Goal: Task Accomplishment & Management: Manage account settings

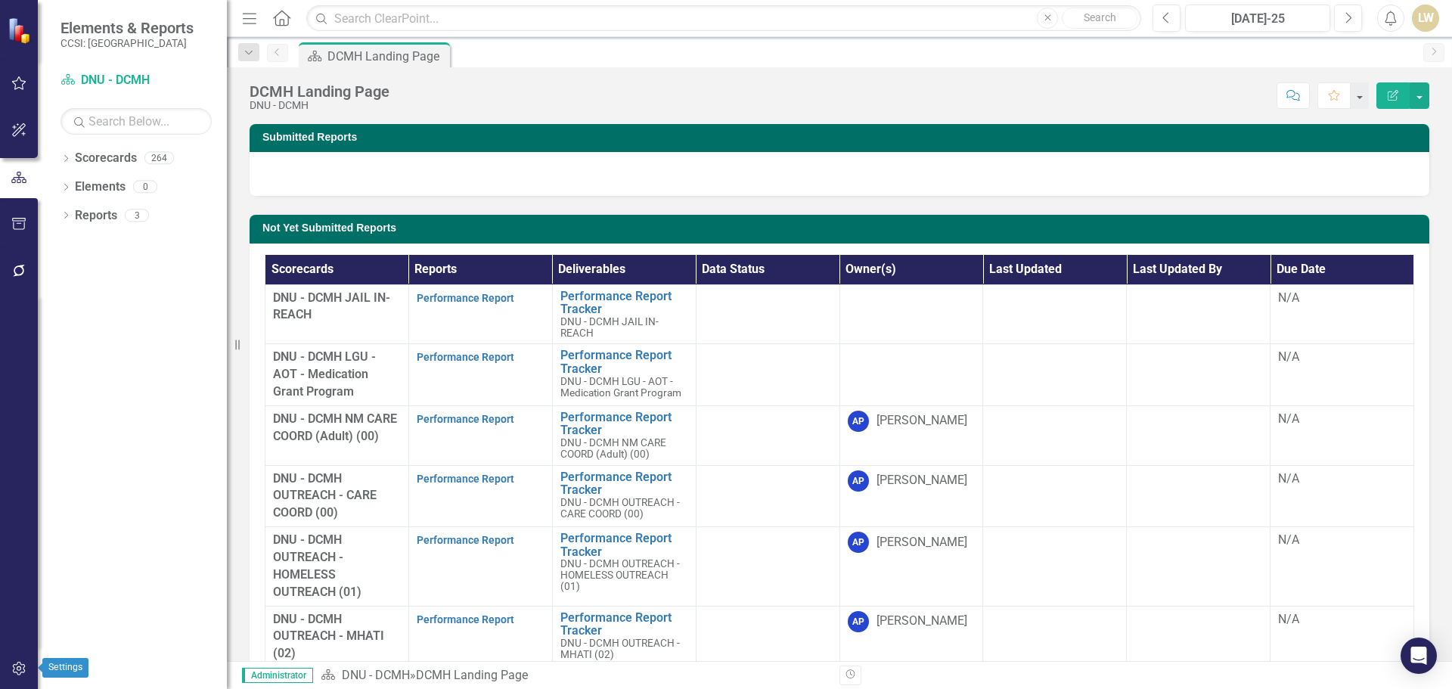
click at [13, 671] on icon "button" at bounding box center [18, 669] width 13 height 14
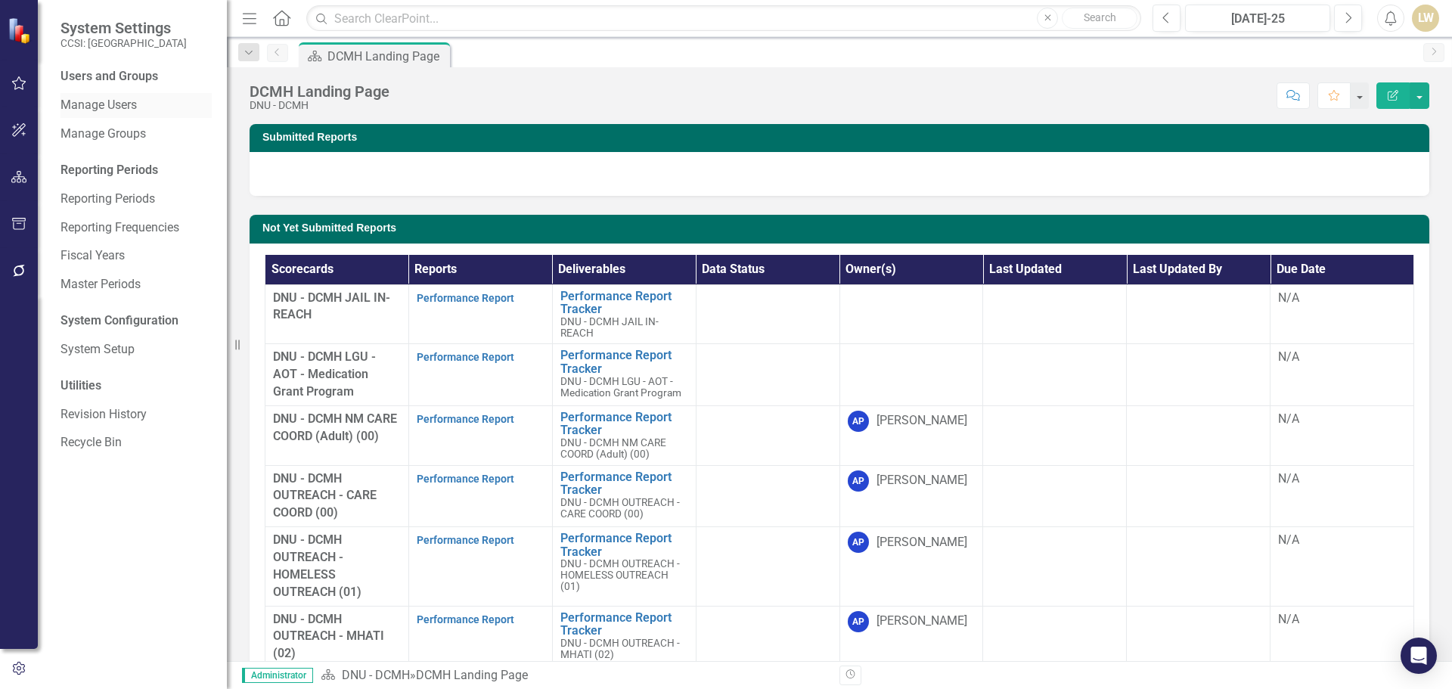
click at [97, 105] on link "Manage Users" at bounding box center [136, 105] width 151 height 17
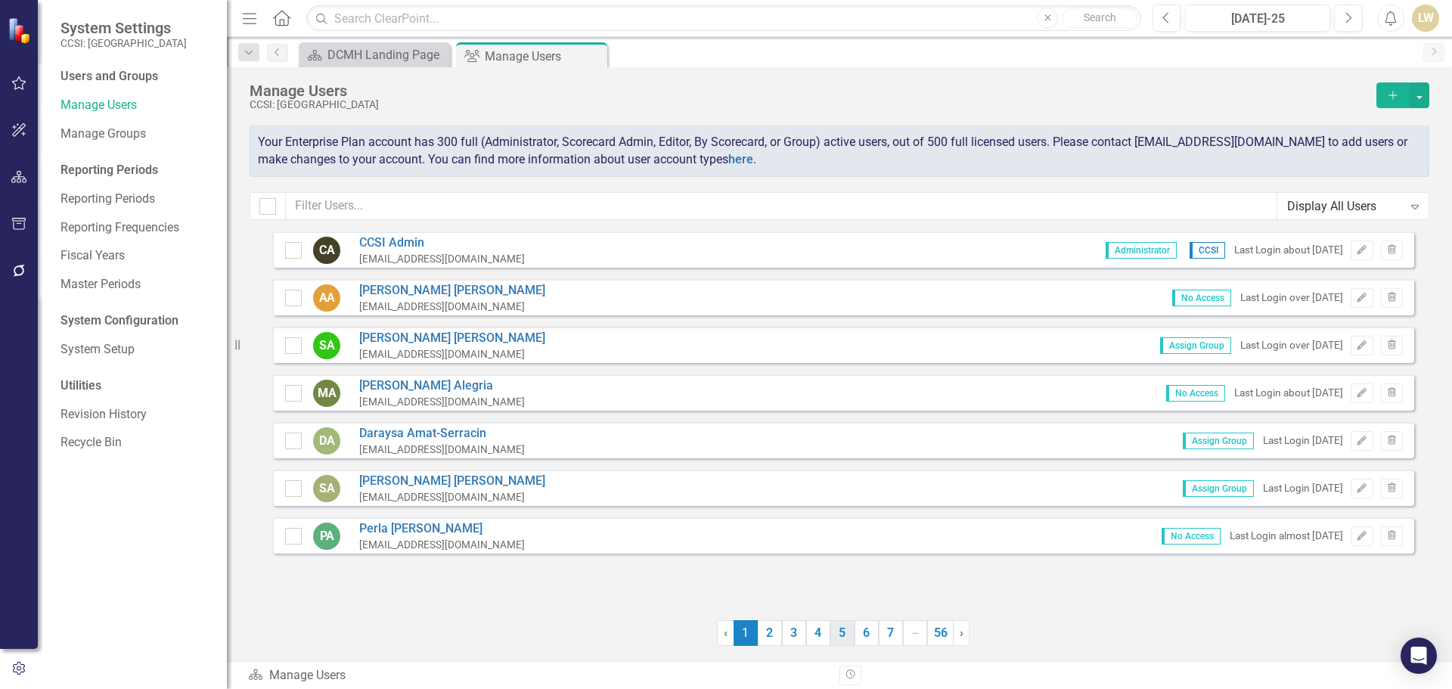
click at [833, 641] on link "5" at bounding box center [842, 633] width 24 height 26
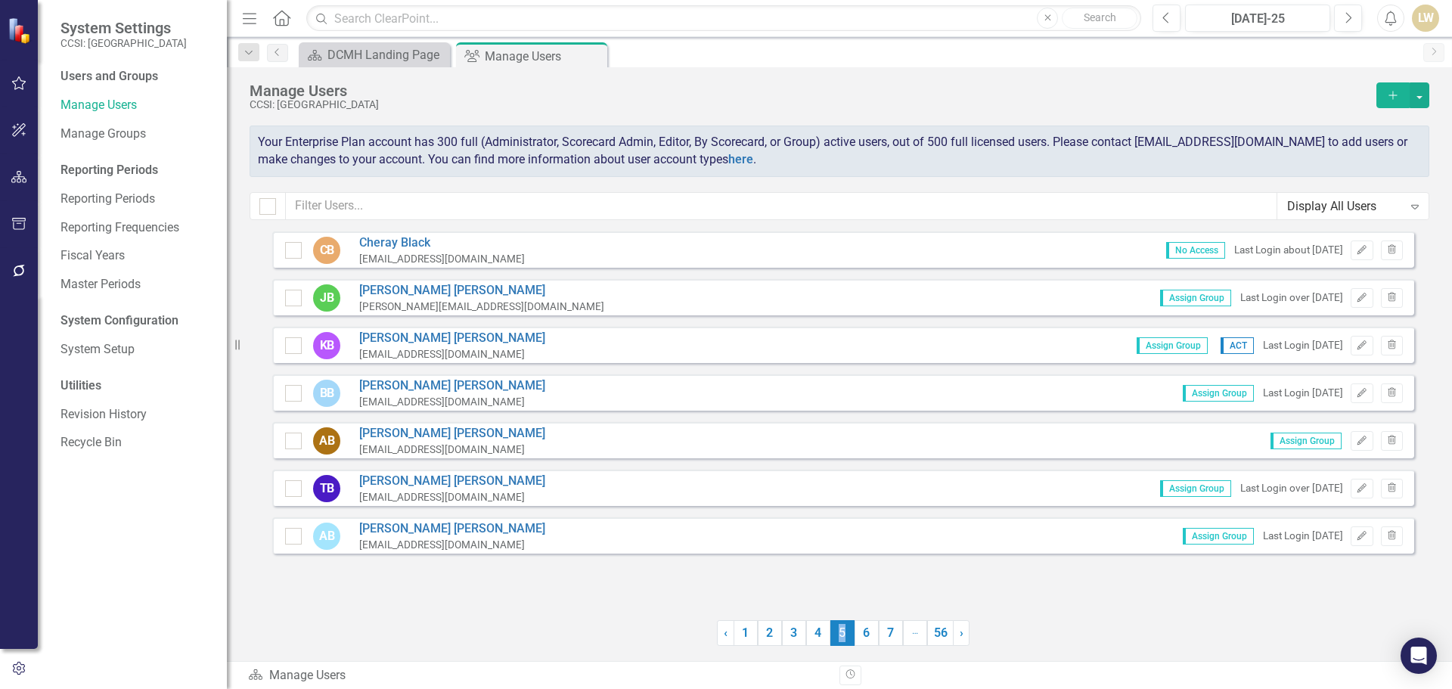
click at [833, 641] on span "5 (current)" at bounding box center [842, 633] width 24 height 26
click at [831, 641] on span "5 (current)" at bounding box center [842, 633] width 24 height 26
click at [853, 642] on span "5 (current)" at bounding box center [842, 633] width 24 height 26
click at [857, 642] on link "6" at bounding box center [867, 633] width 24 height 26
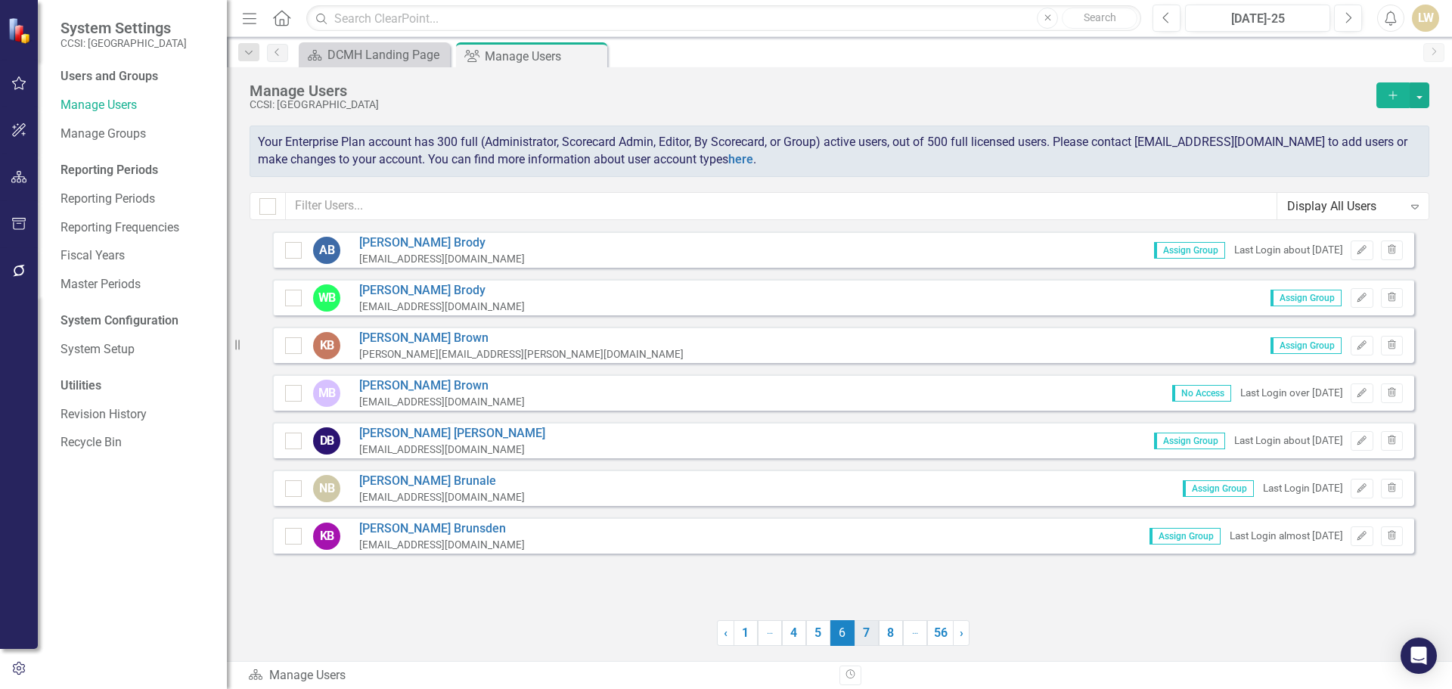
click at [857, 642] on link "7" at bounding box center [867, 633] width 24 height 26
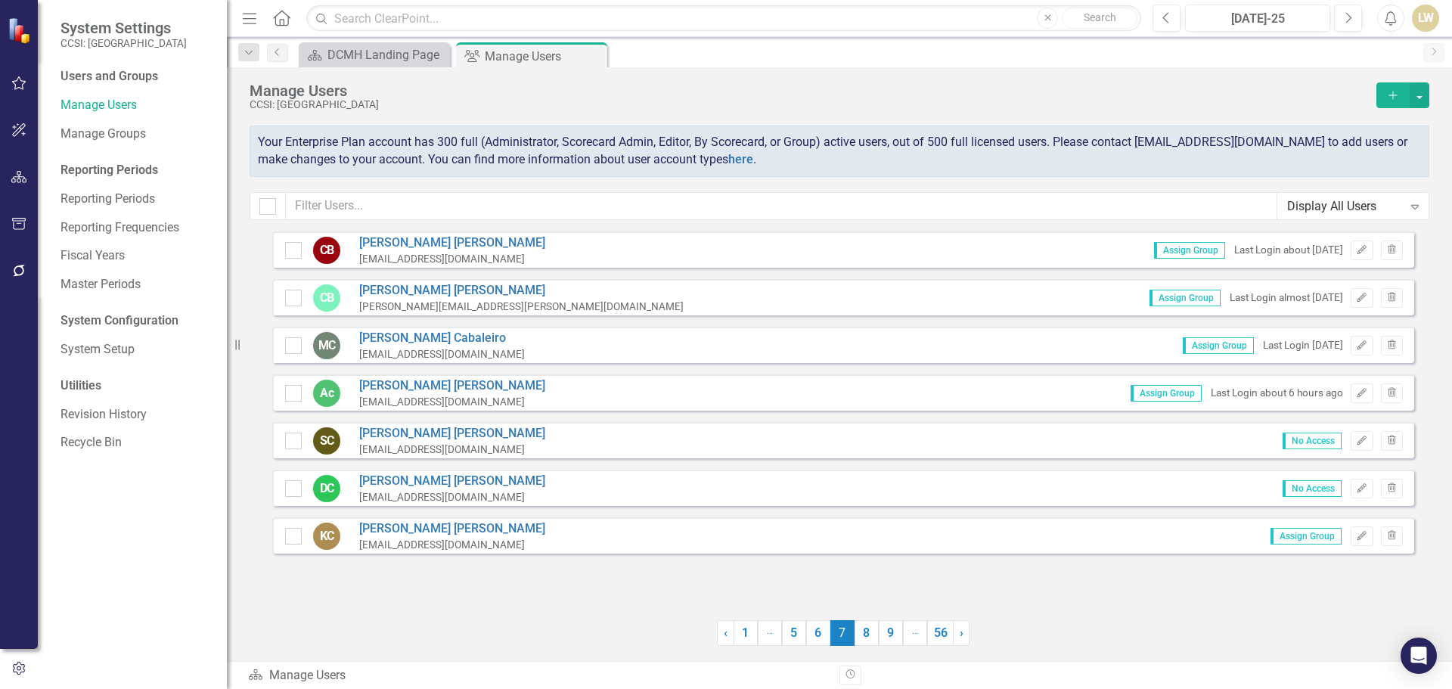
click at [857, 642] on link "8" at bounding box center [867, 633] width 24 height 26
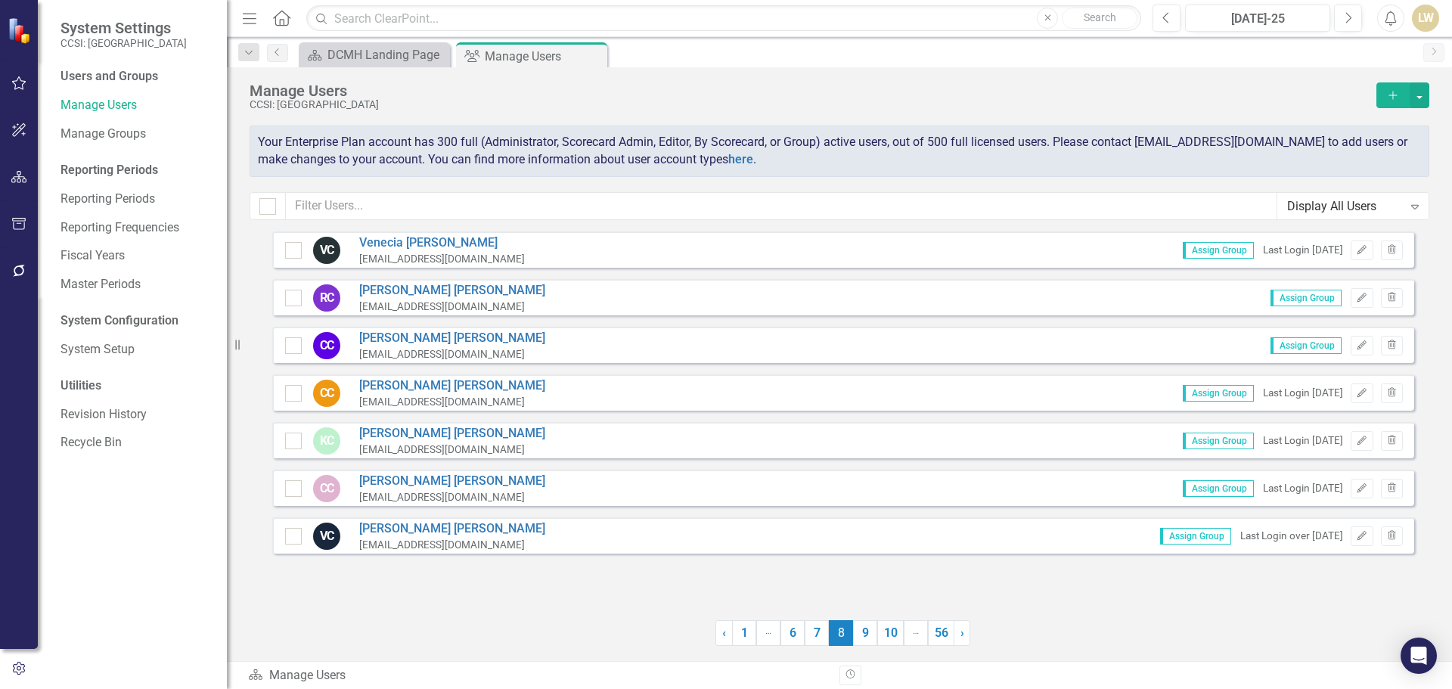
click at [857, 642] on link "9" at bounding box center [865, 633] width 24 height 26
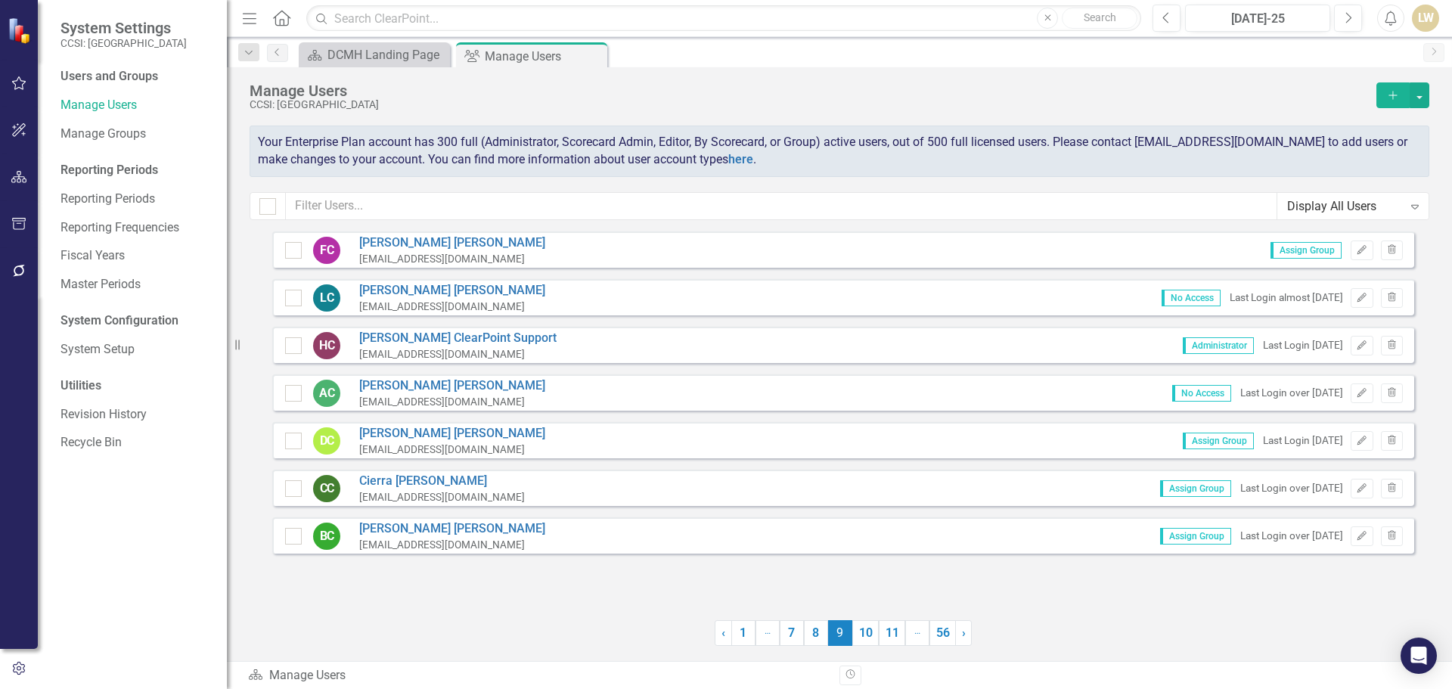
click at [857, 642] on link "10" at bounding box center [865, 633] width 26 height 26
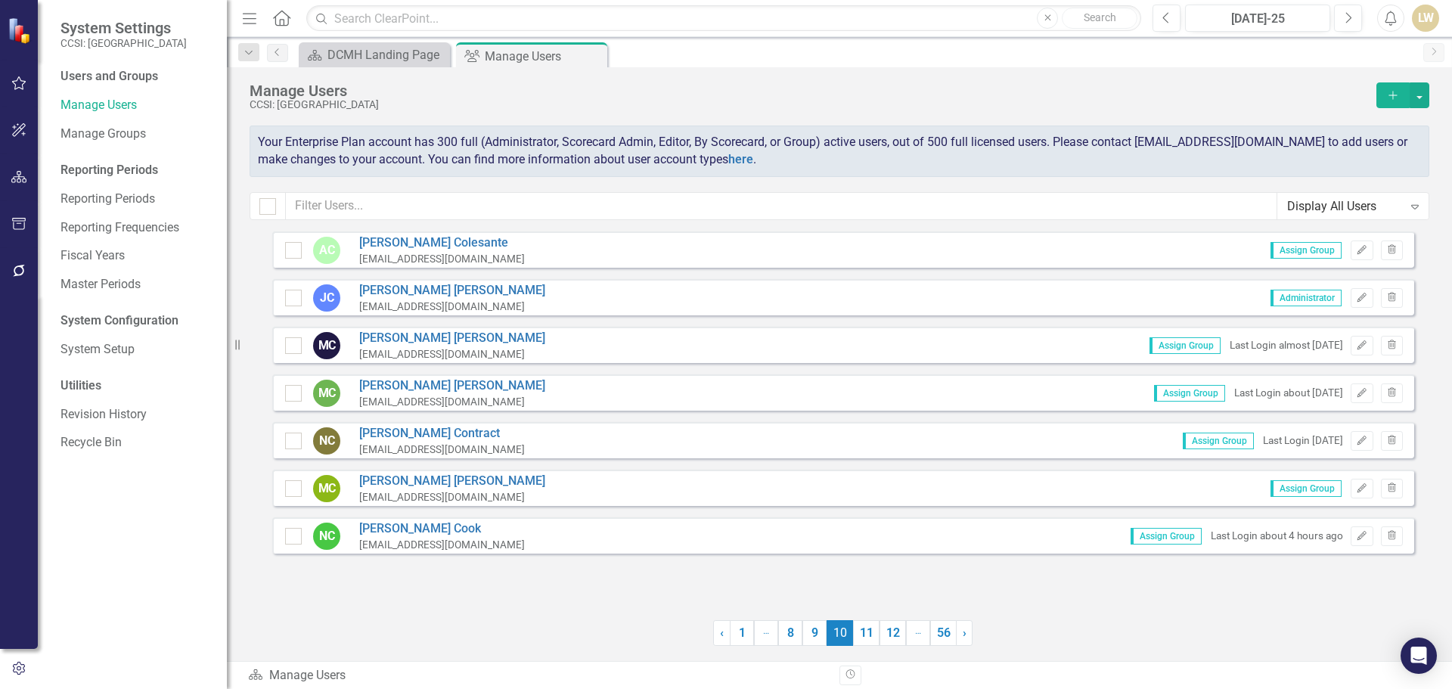
click at [857, 642] on link "11" at bounding box center [866, 633] width 26 height 26
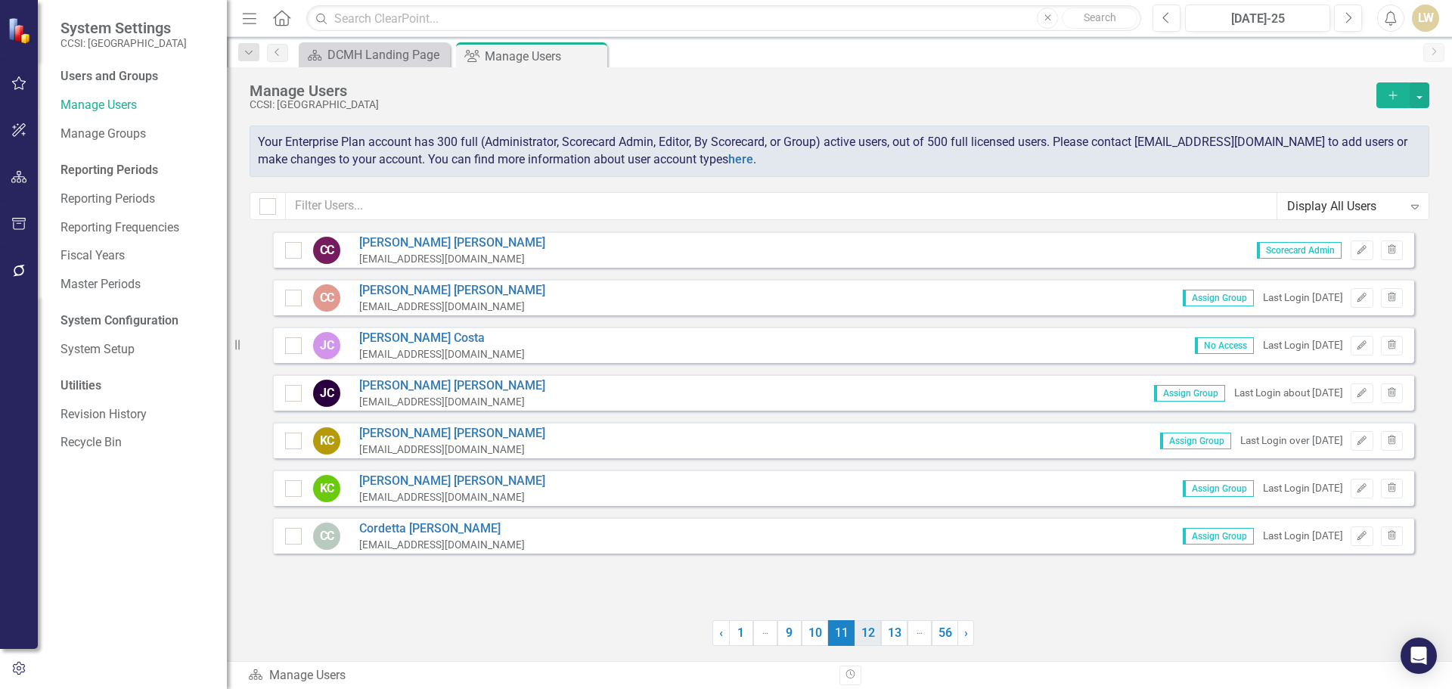
click at [856, 642] on link "12" at bounding box center [868, 633] width 26 height 26
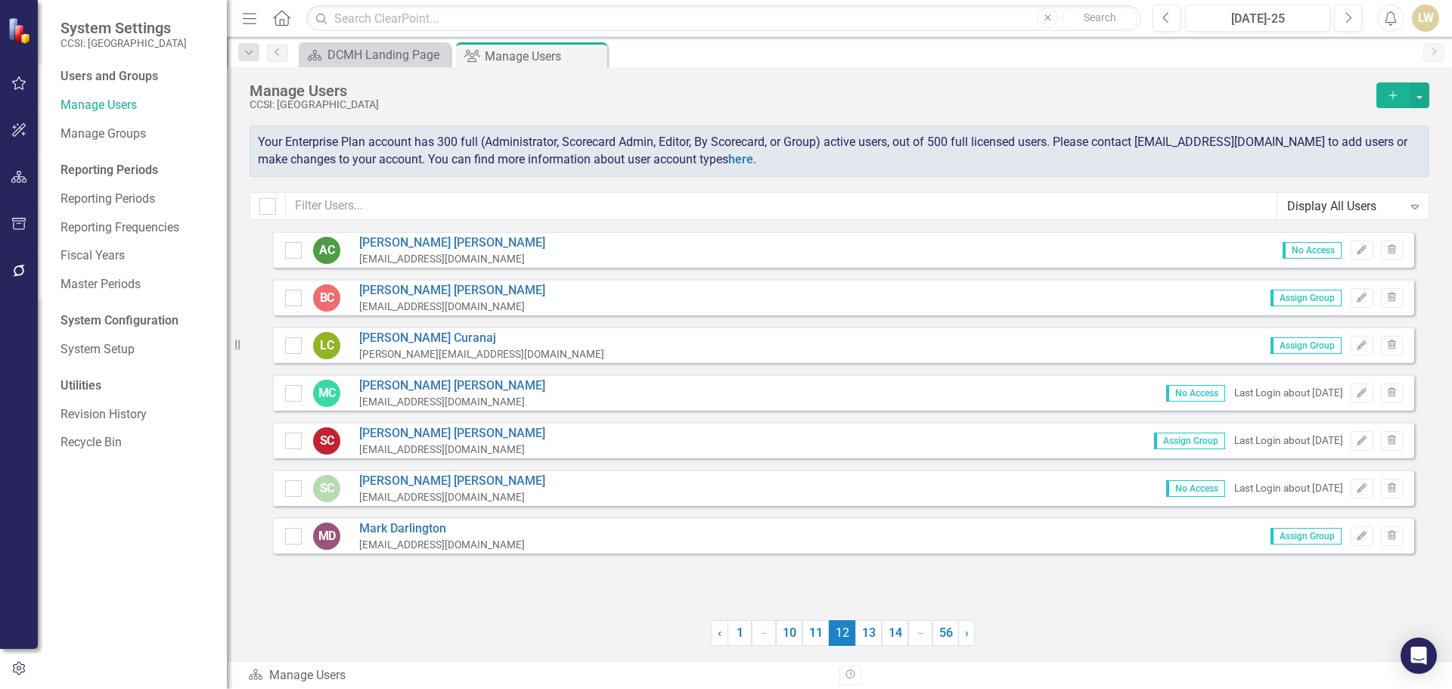
click at [856, 642] on link "13" at bounding box center [868, 633] width 26 height 26
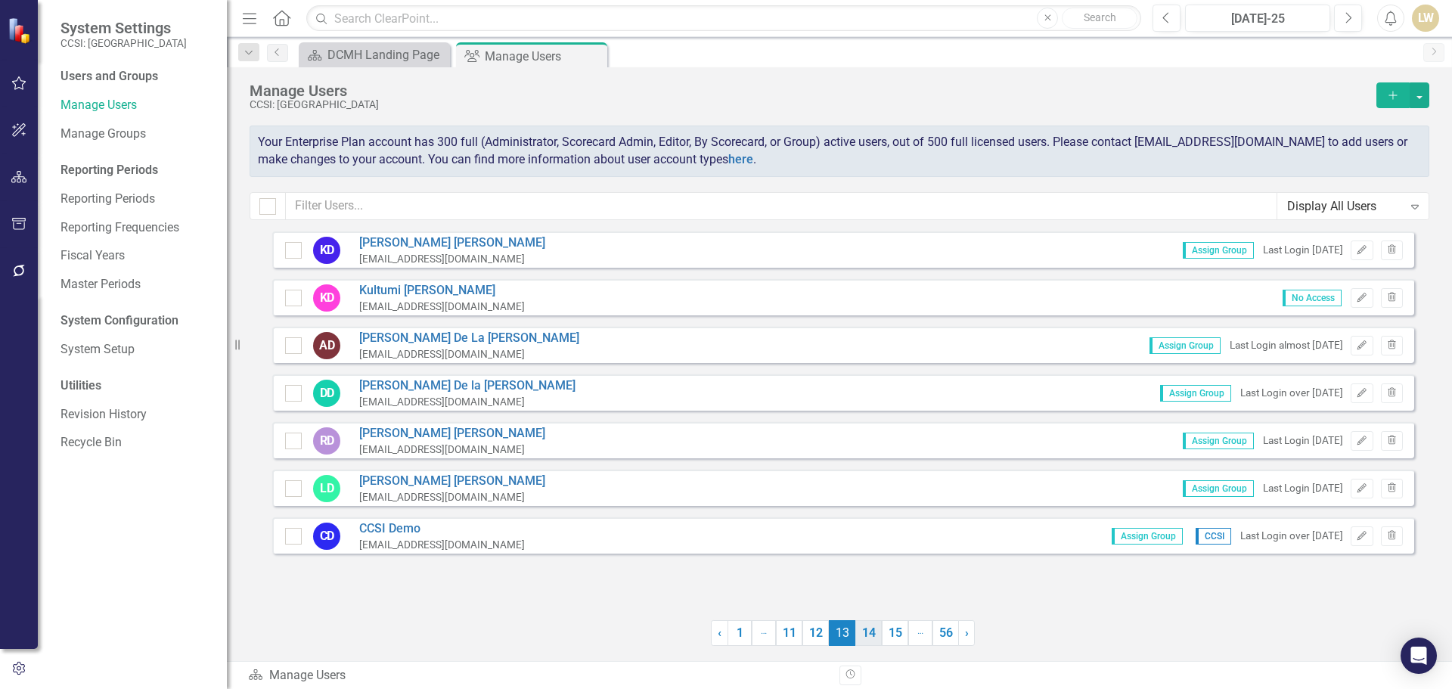
click at [855, 641] on link "14" at bounding box center [868, 633] width 26 height 26
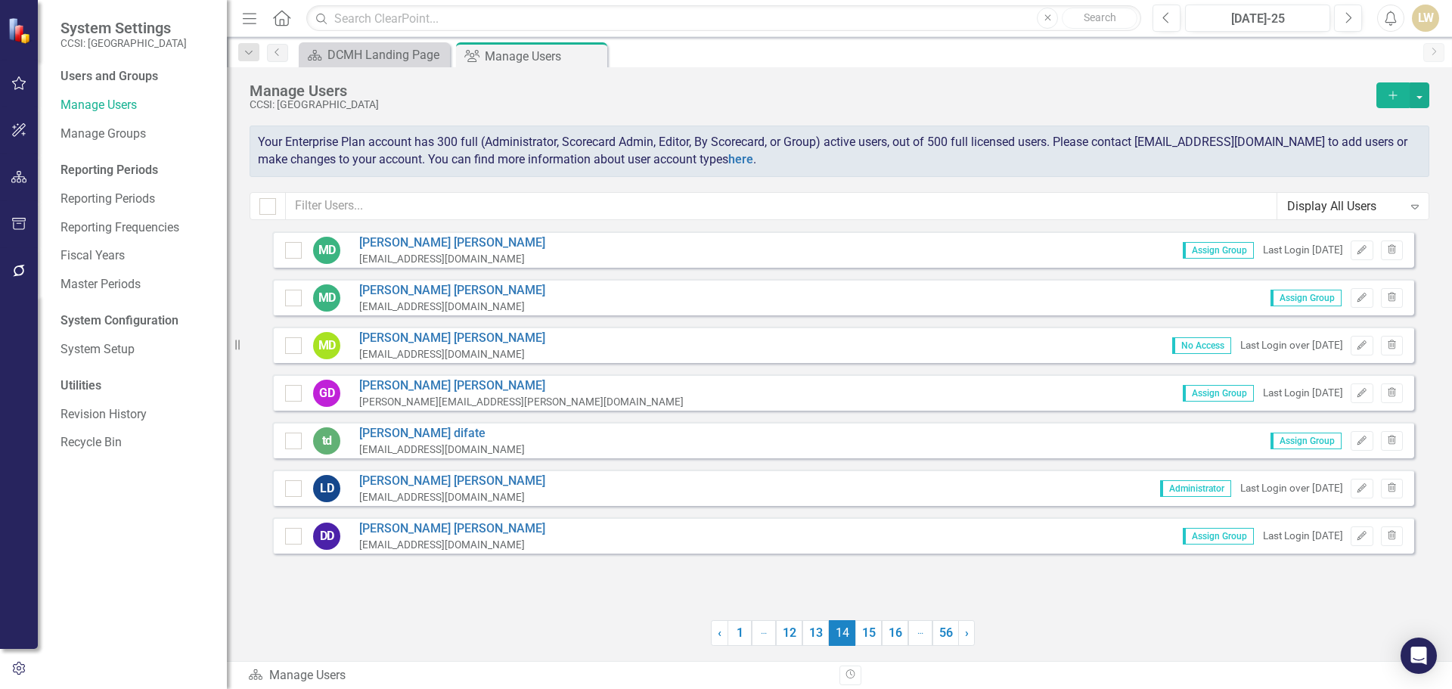
click at [855, 641] on link "15" at bounding box center [868, 633] width 26 height 26
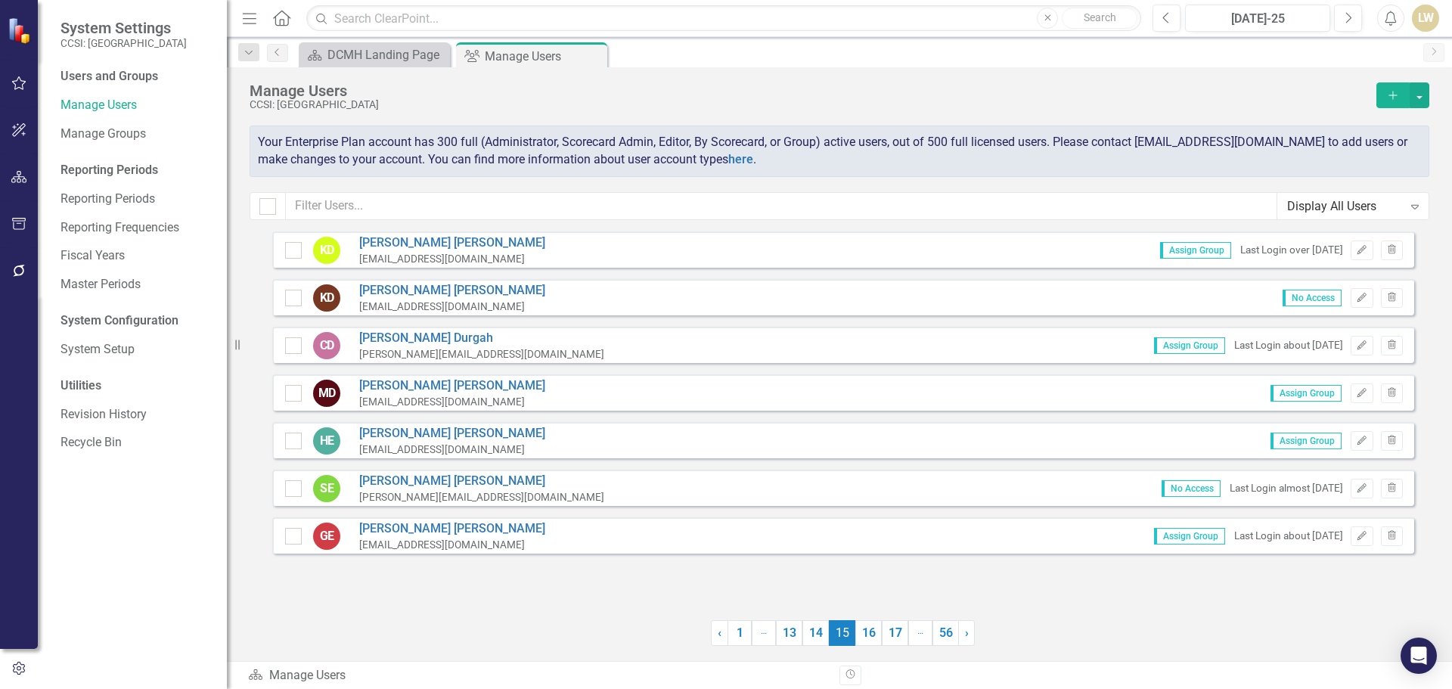
click at [855, 641] on link "16" at bounding box center [868, 633] width 26 height 26
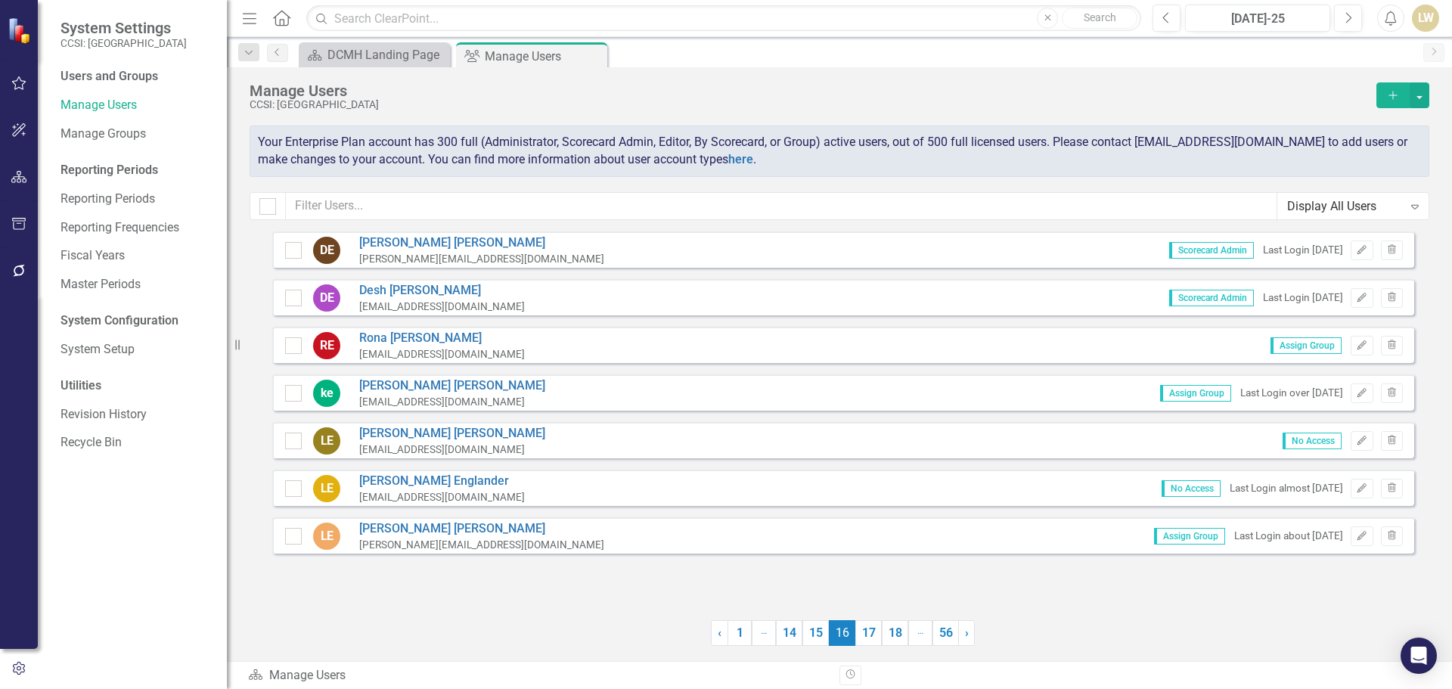
click at [855, 641] on link "17" at bounding box center [868, 633] width 26 height 26
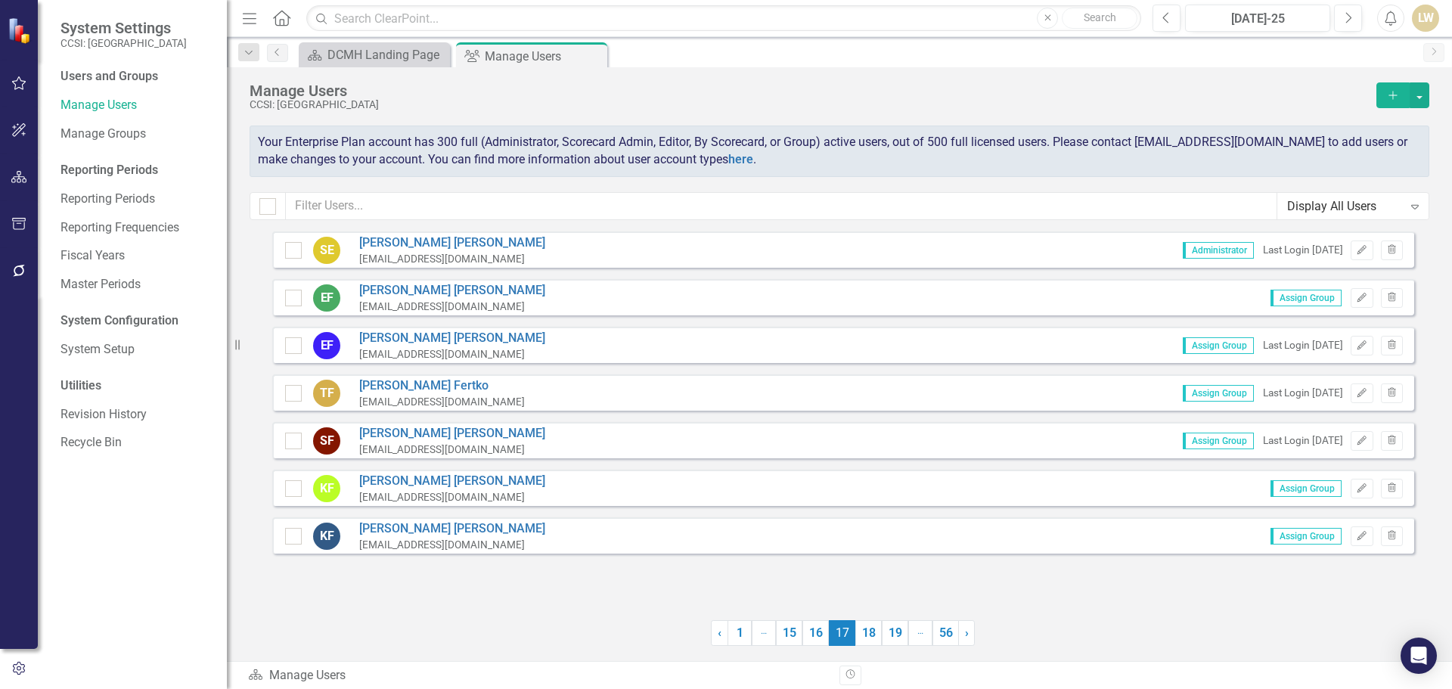
click at [855, 641] on link "18" at bounding box center [868, 633] width 26 height 26
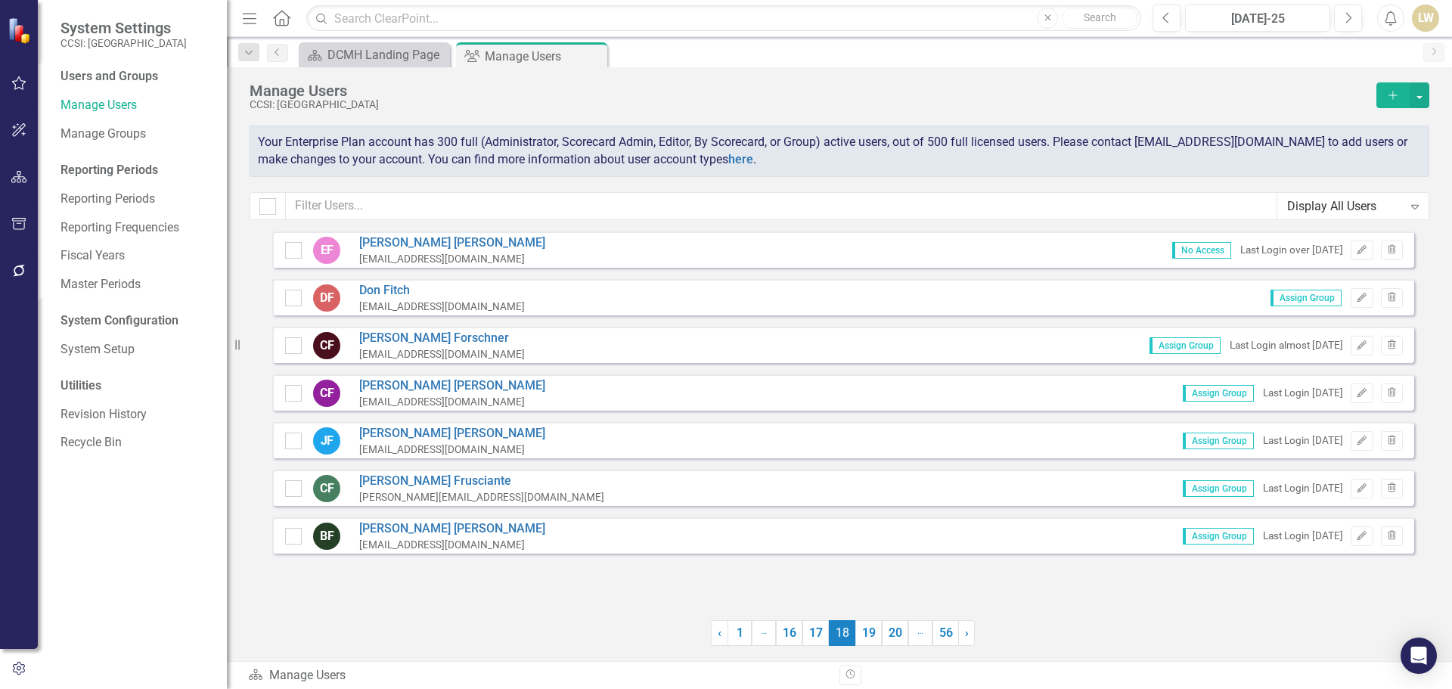
click at [855, 641] on link "19" at bounding box center [868, 633] width 26 height 26
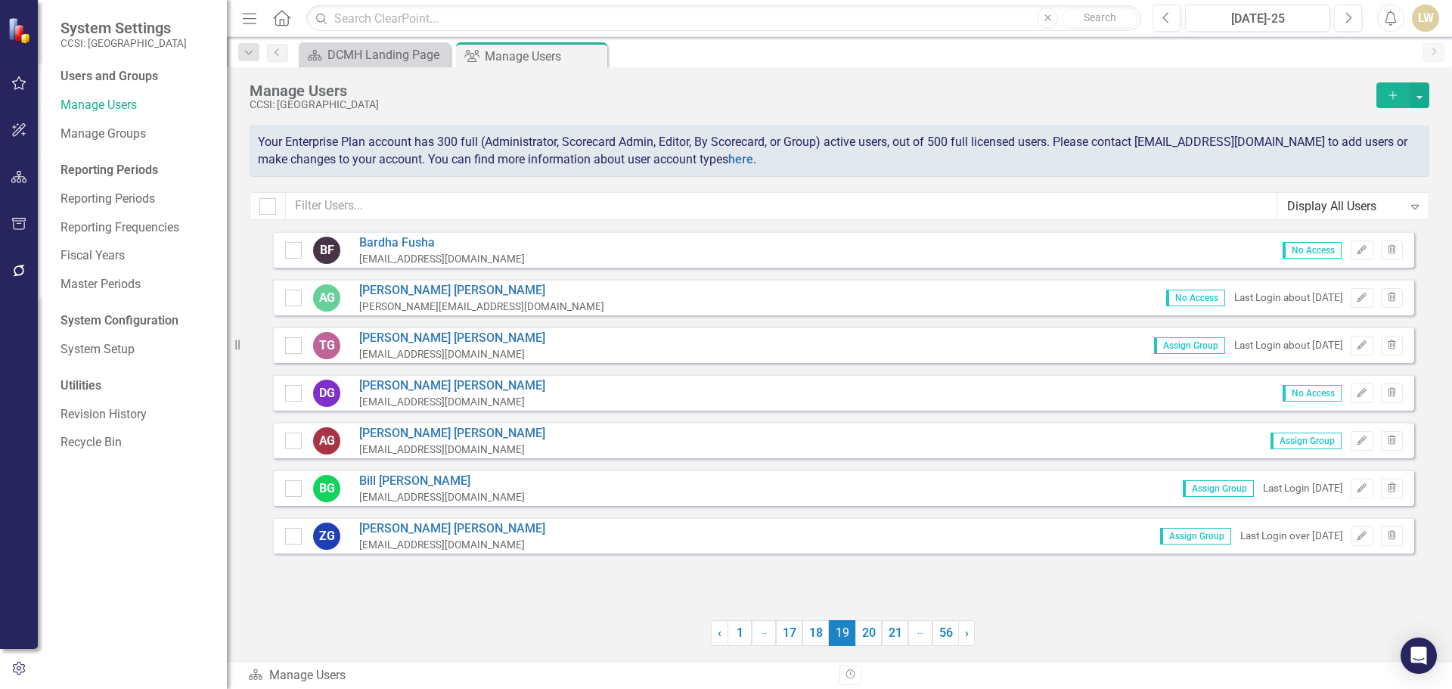
click at [855, 641] on link "20" at bounding box center [868, 633] width 26 height 26
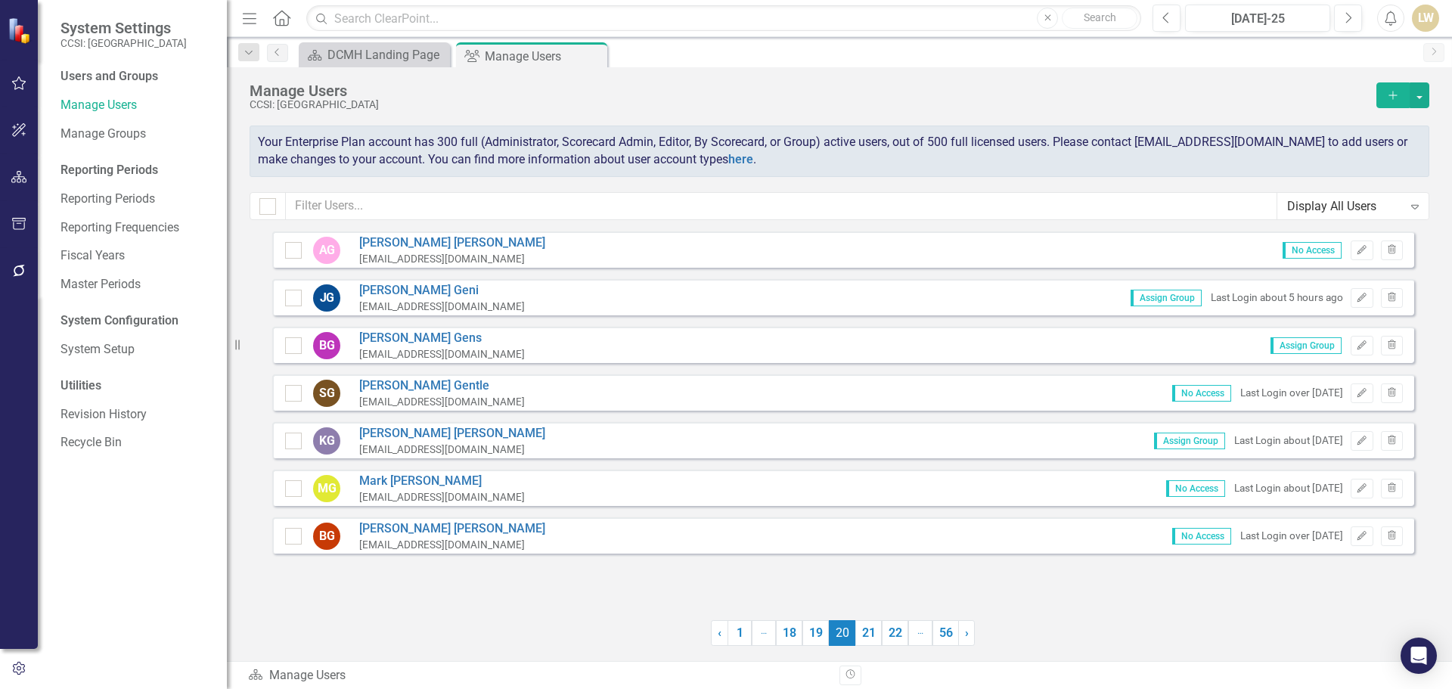
click at [855, 641] on link "21" at bounding box center [868, 633] width 26 height 26
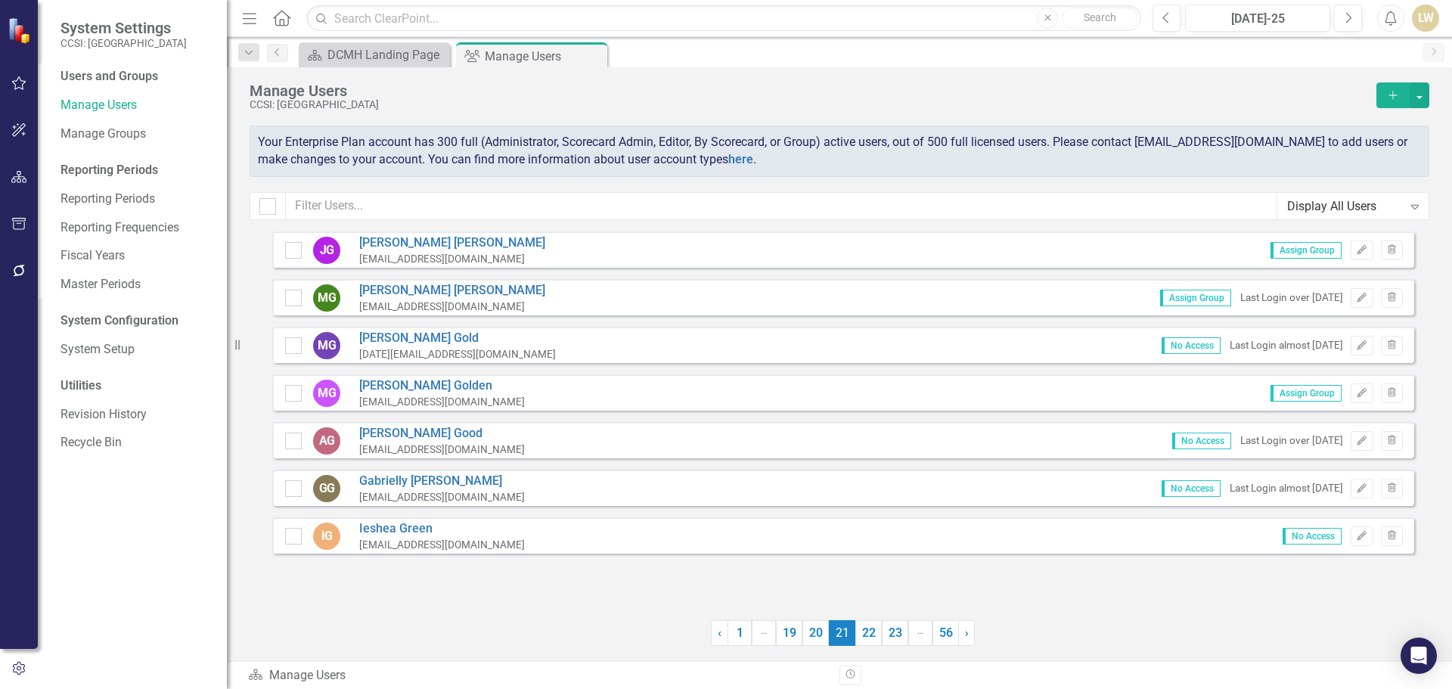
click at [855, 641] on link "22" at bounding box center [868, 633] width 26 height 26
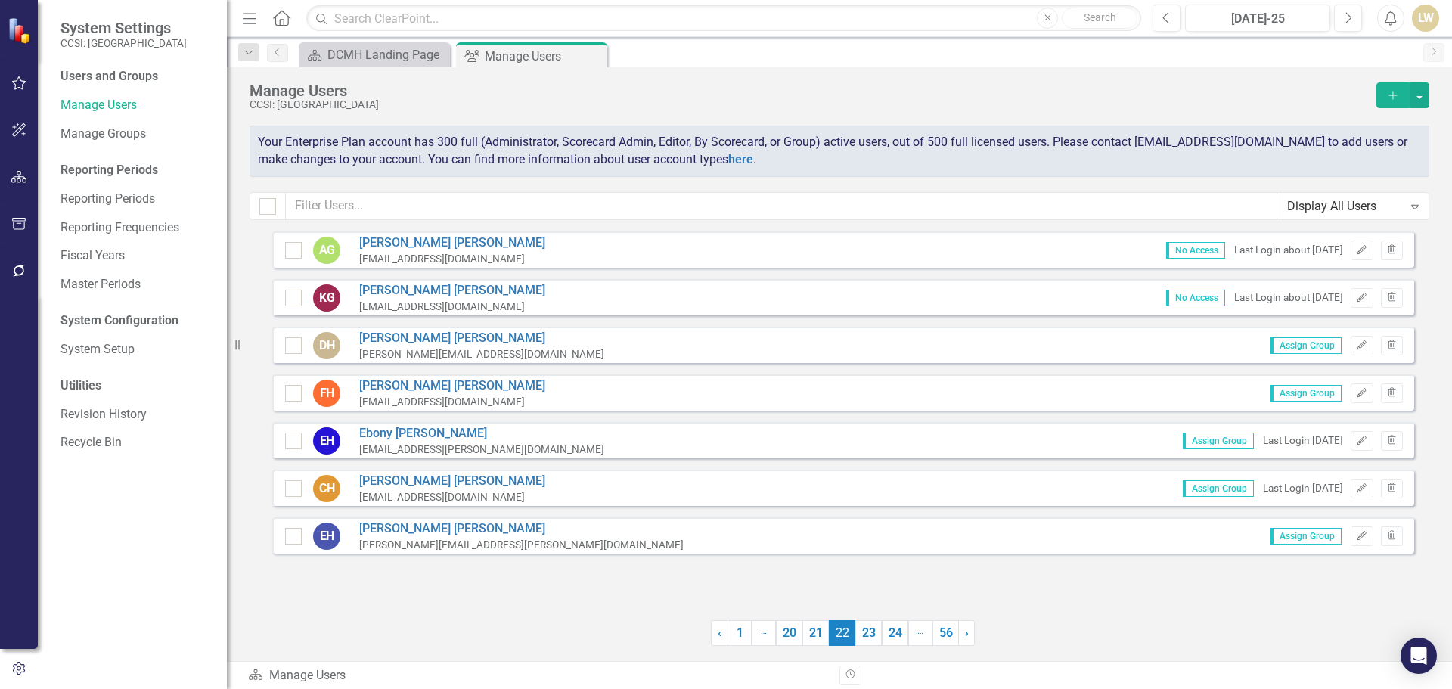
click at [855, 641] on link "23" at bounding box center [868, 633] width 26 height 26
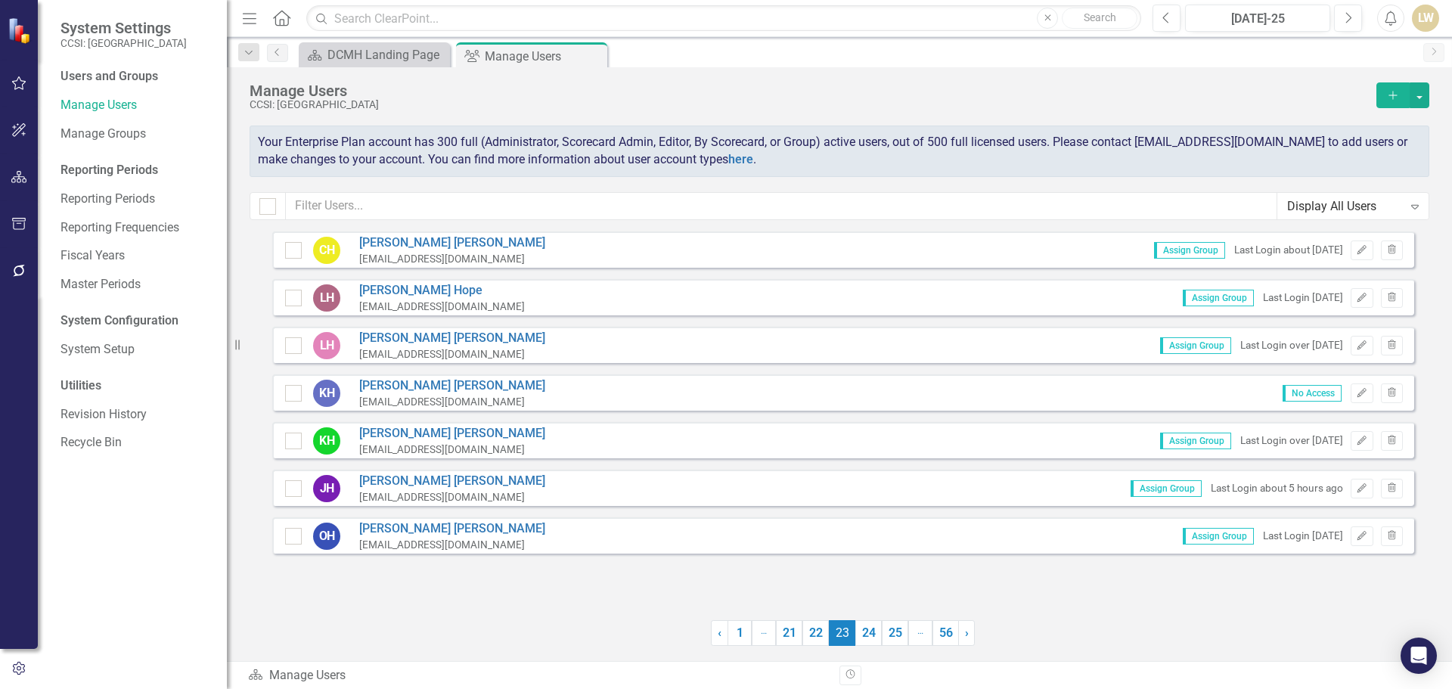
click at [855, 641] on link "24" at bounding box center [868, 633] width 26 height 26
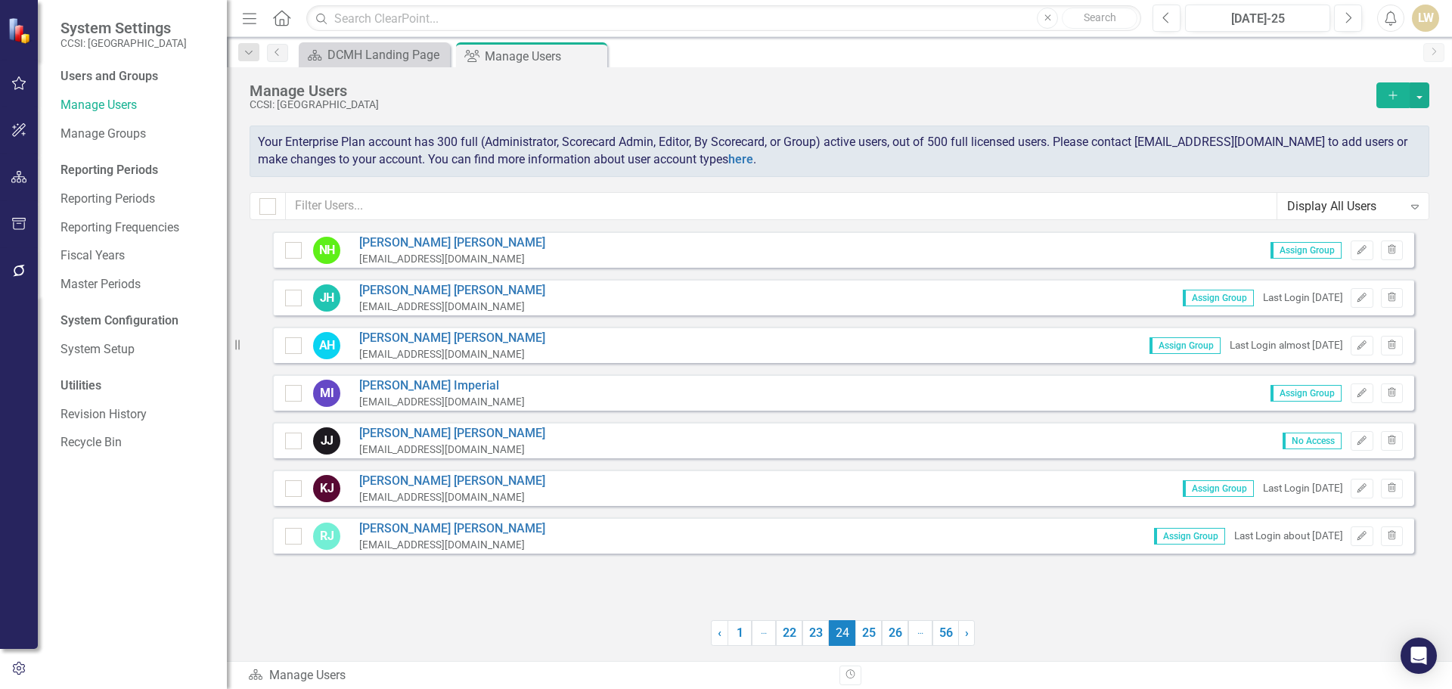
click at [855, 641] on link "25" at bounding box center [868, 633] width 26 height 26
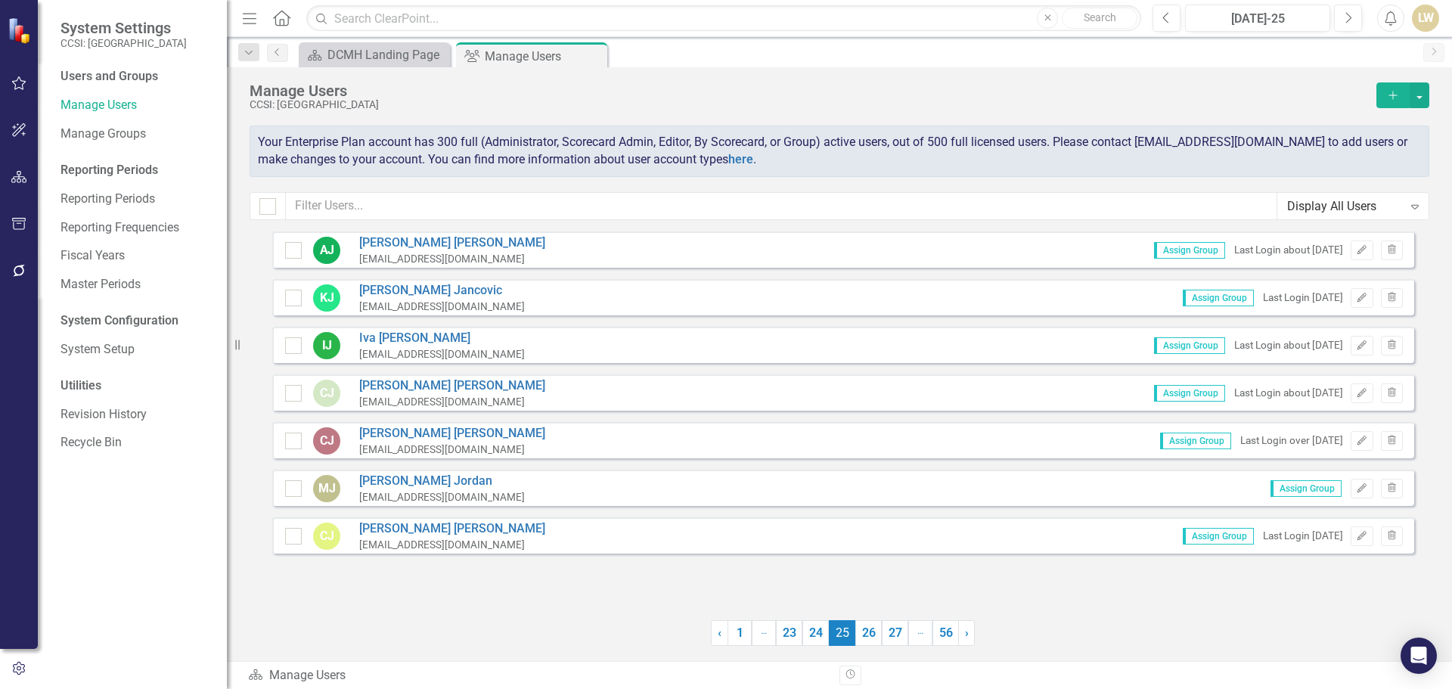
click at [855, 641] on link "26" at bounding box center [868, 633] width 26 height 26
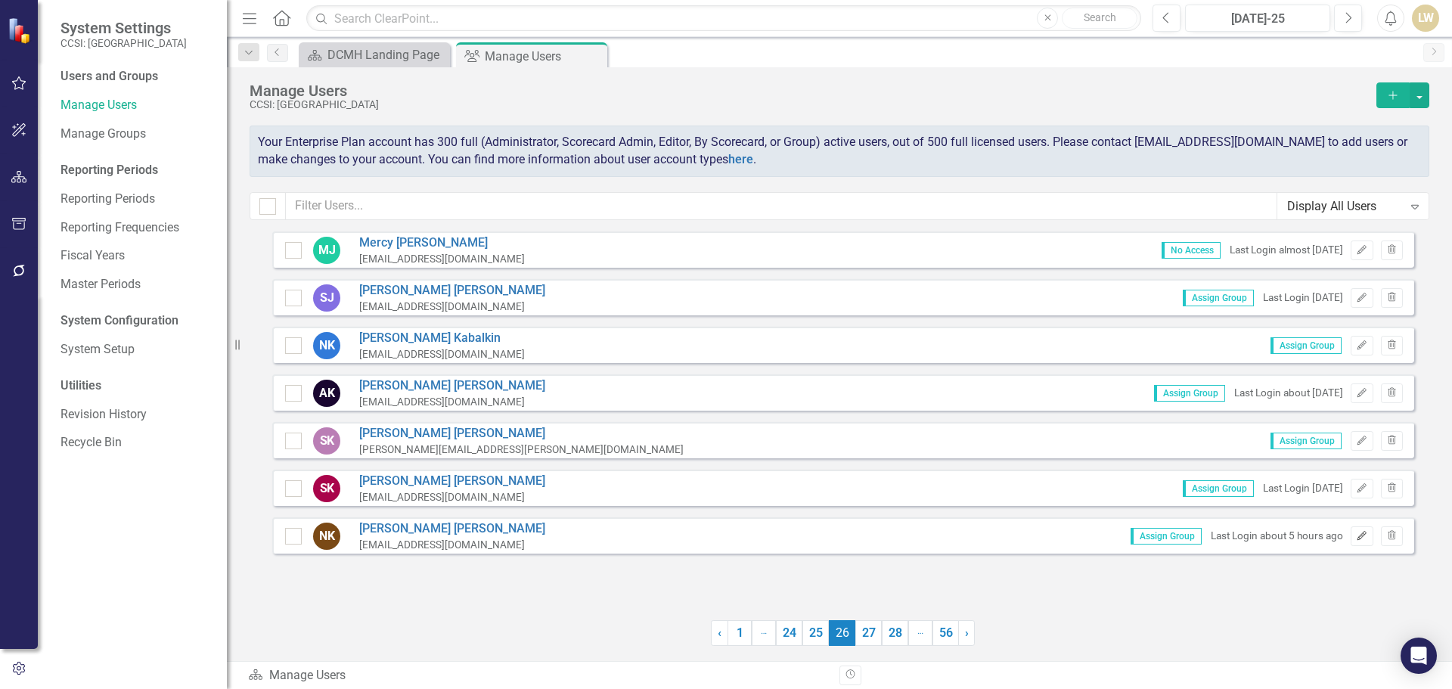
click at [1364, 538] on icon "Edit" at bounding box center [1361, 536] width 11 height 9
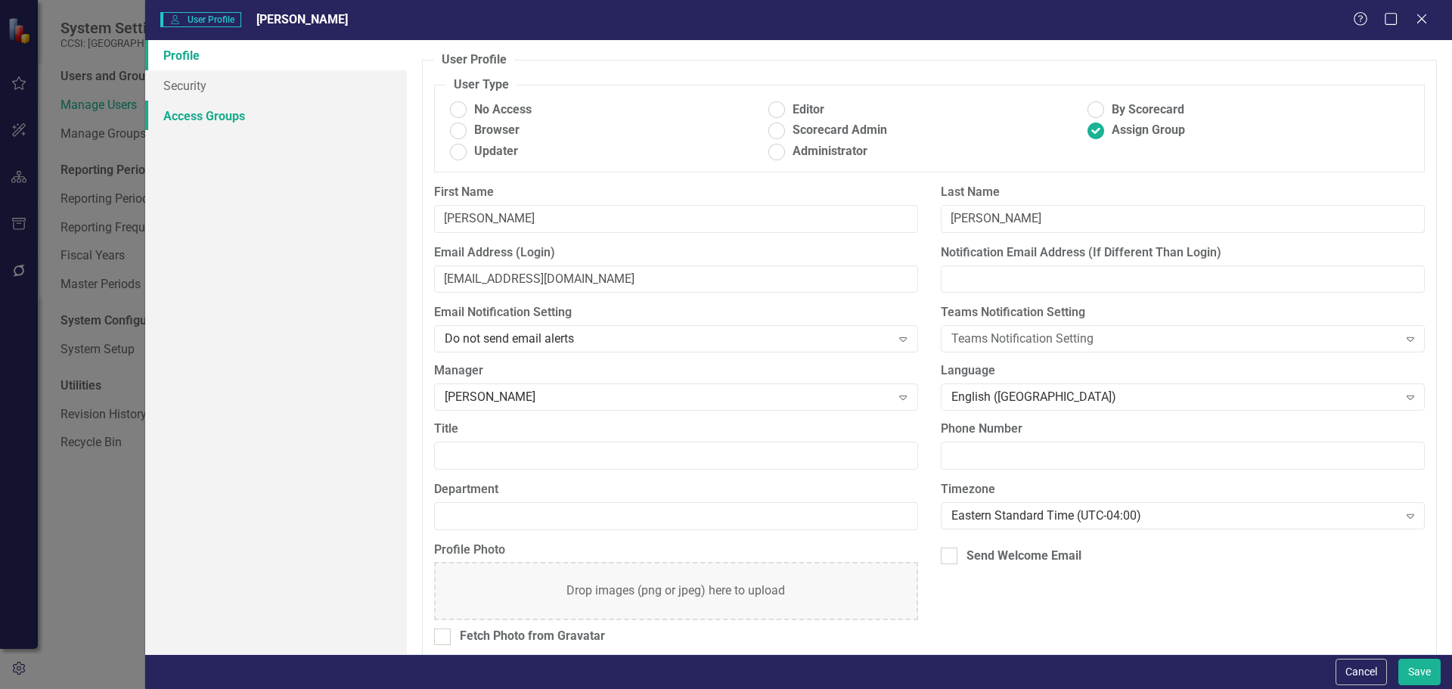
click at [221, 120] on link "Access Groups" at bounding box center [276, 116] width 262 height 30
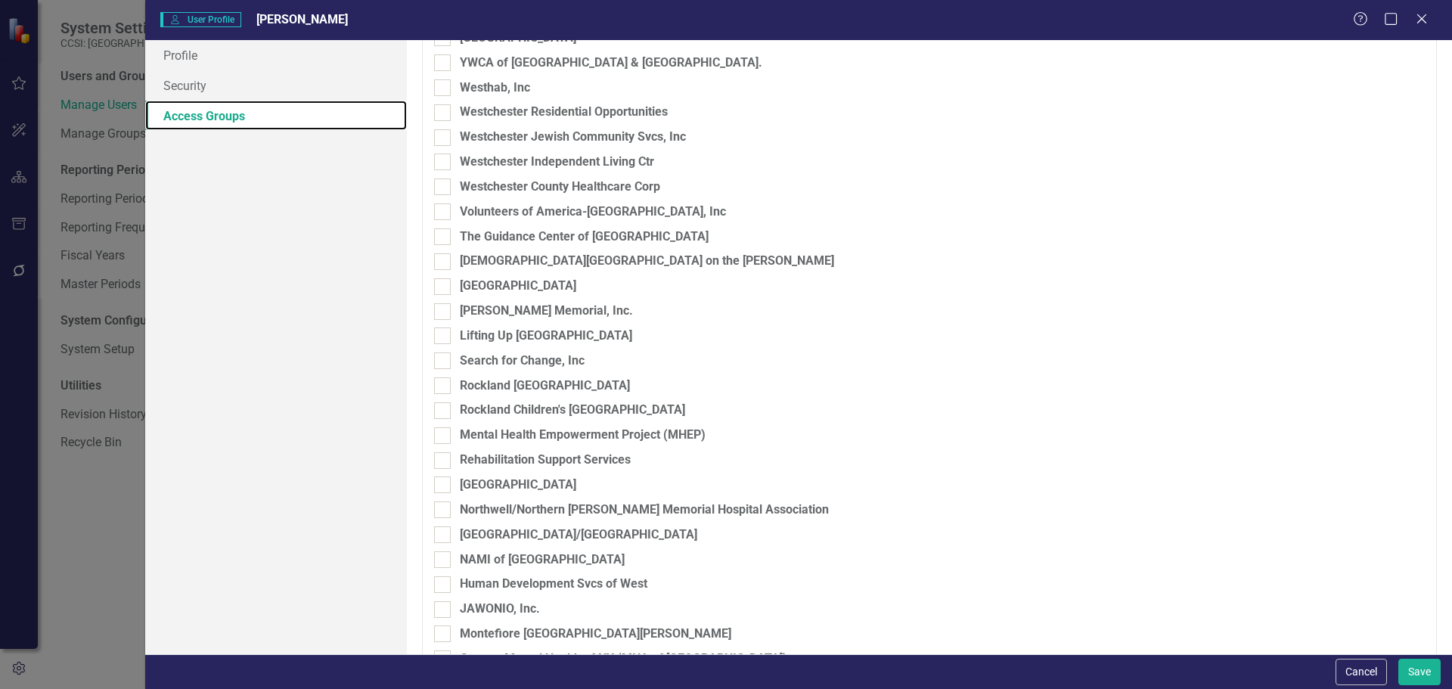
scroll to position [529, 0]
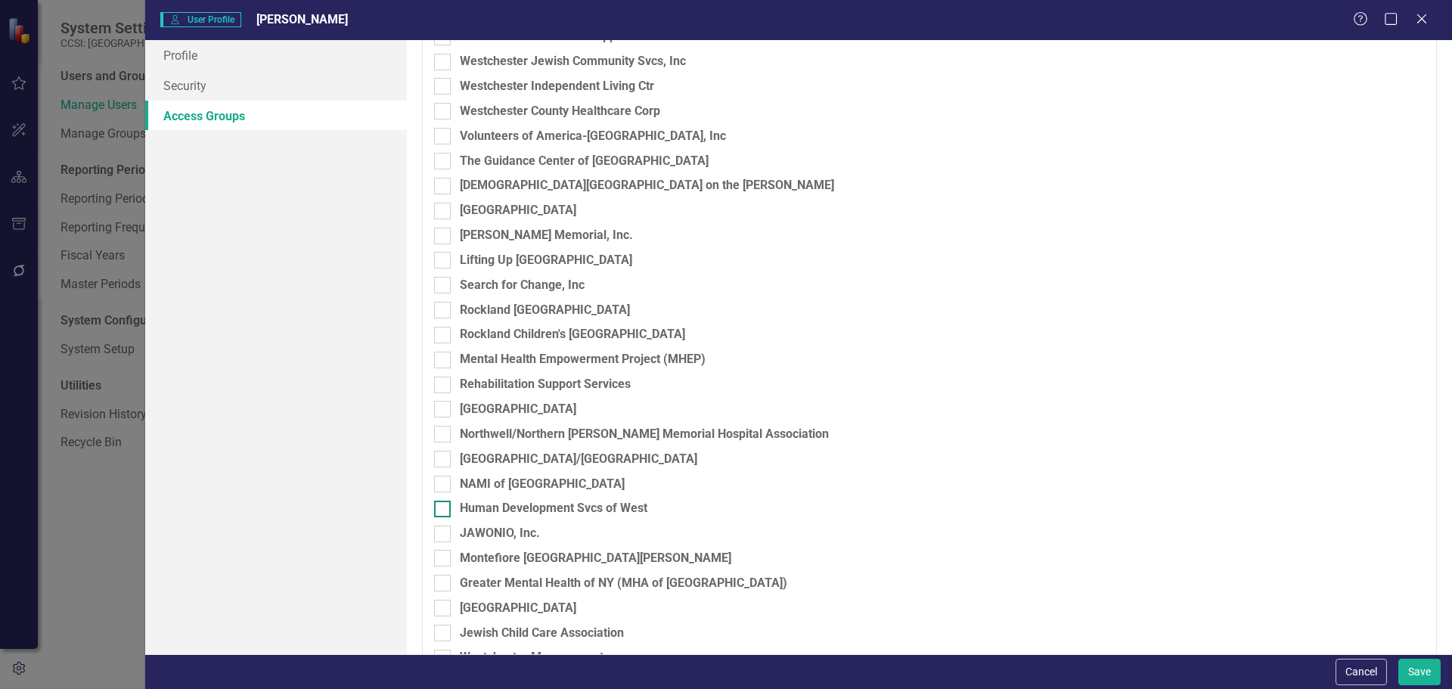
click at [442, 508] on input "Human Development Svcs of West" at bounding box center [439, 506] width 10 height 10
checkbox input "true"
click at [1415, 670] on button "Save" at bounding box center [1419, 672] width 42 height 26
